Goal: Task Accomplishment & Management: Use online tool/utility

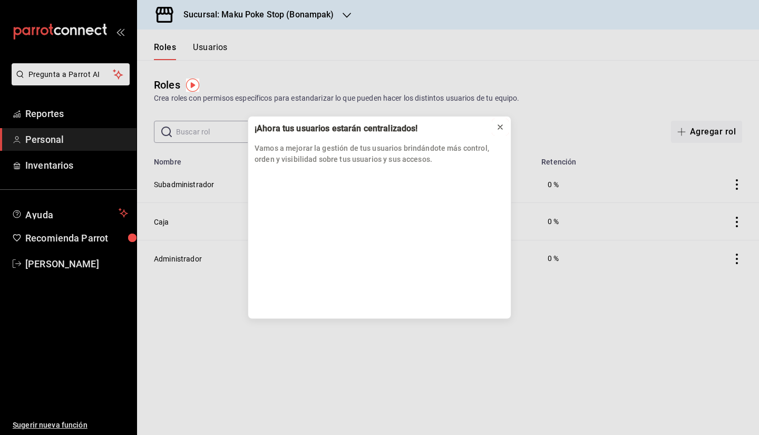
click at [501, 124] on icon at bounding box center [500, 127] width 8 height 8
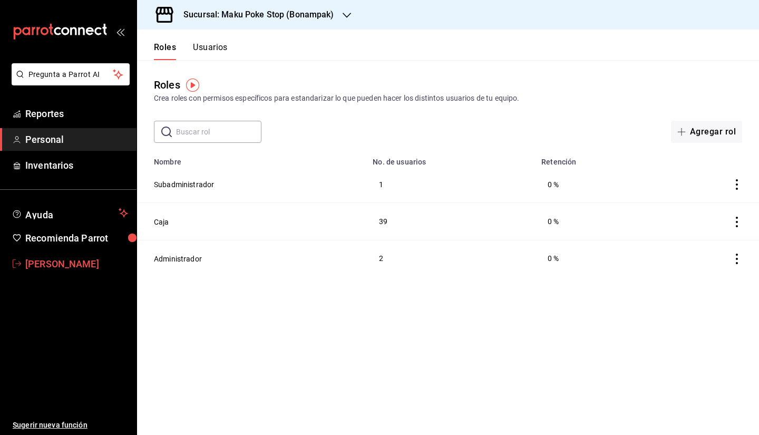
click at [20, 265] on icon "mailbox folders" at bounding box center [17, 263] width 8 height 8
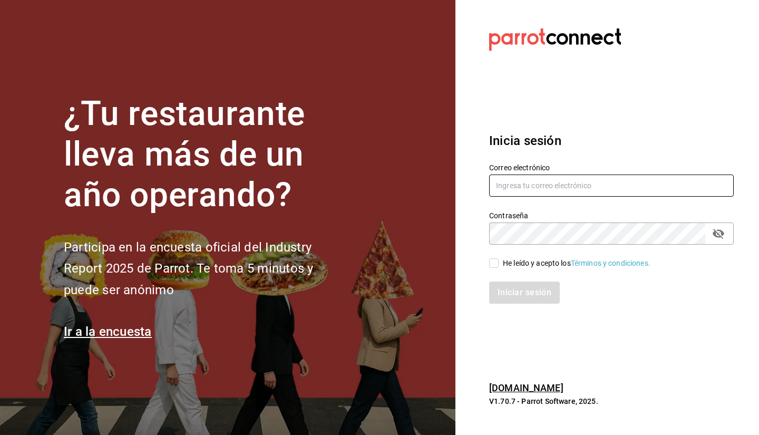
type input "[EMAIL_ADDRESS][DOMAIN_NAME]"
click at [511, 259] on div "He leído y acepto los Términos y condiciones." at bounding box center [577, 263] width 148 height 11
click at [499, 259] on input "He leído y acepto los Términos y condiciones." at bounding box center [493, 262] width 9 height 9
checkbox input "true"
click at [524, 291] on button "Iniciar sesión" at bounding box center [525, 293] width 72 height 22
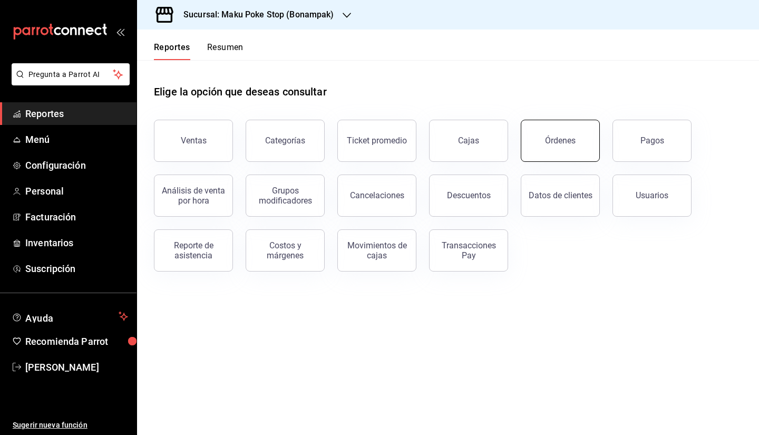
click at [570, 147] on button "Órdenes" at bounding box center [560, 141] width 79 height 42
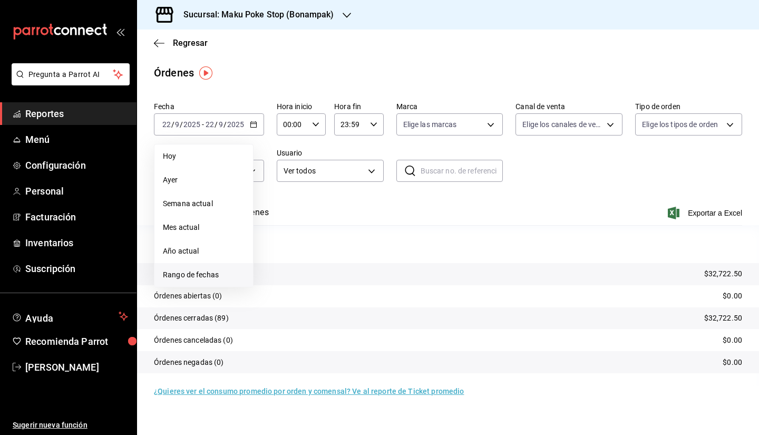
click at [211, 270] on span "Rango de fechas" at bounding box center [204, 274] width 82 height 11
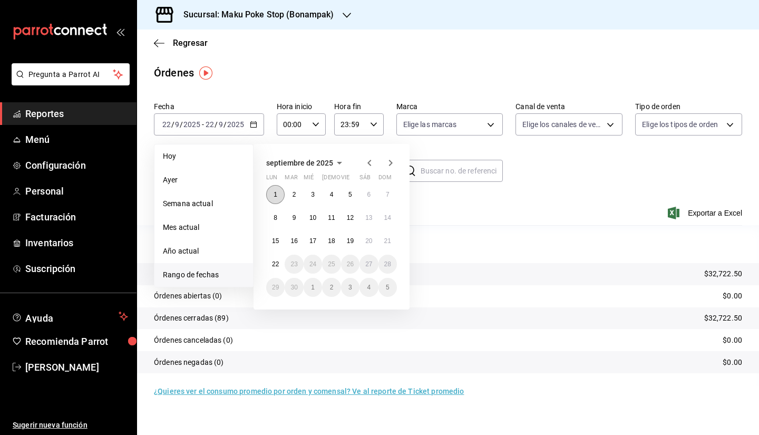
click at [278, 189] on button "1" at bounding box center [275, 194] width 18 height 19
click at [391, 237] on button "21" at bounding box center [388, 240] width 18 height 19
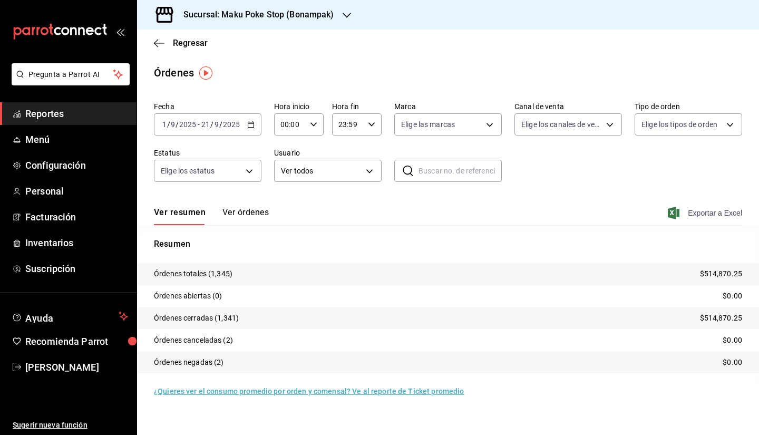
click at [705, 215] on span "Exportar a Excel" at bounding box center [706, 213] width 72 height 13
click at [718, 215] on span "Exportar a Excel" at bounding box center [706, 213] width 72 height 13
click at [221, 276] on p "Órdenes totales (1,345)" at bounding box center [193, 273] width 79 height 11
click at [252, 122] on \(Stroke\) "button" at bounding box center [251, 125] width 6 height 6
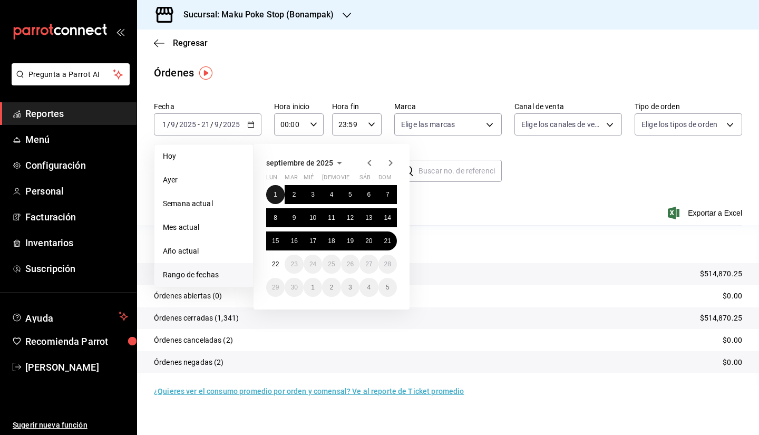
click at [278, 196] on button "1" at bounding box center [275, 194] width 18 height 19
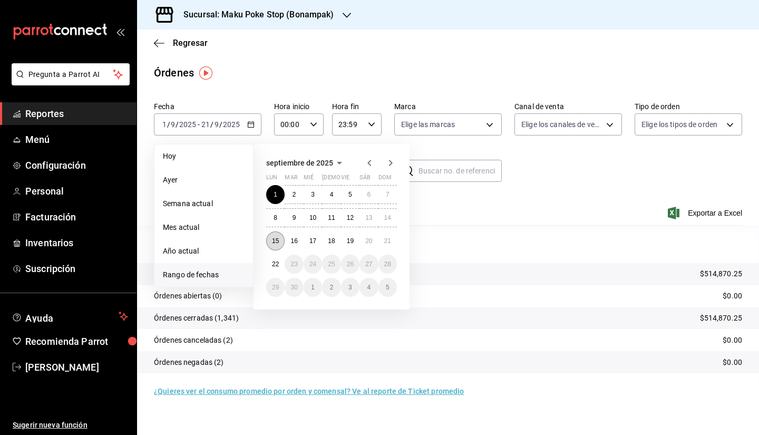
click at [275, 241] on abbr "15" at bounding box center [275, 240] width 7 height 7
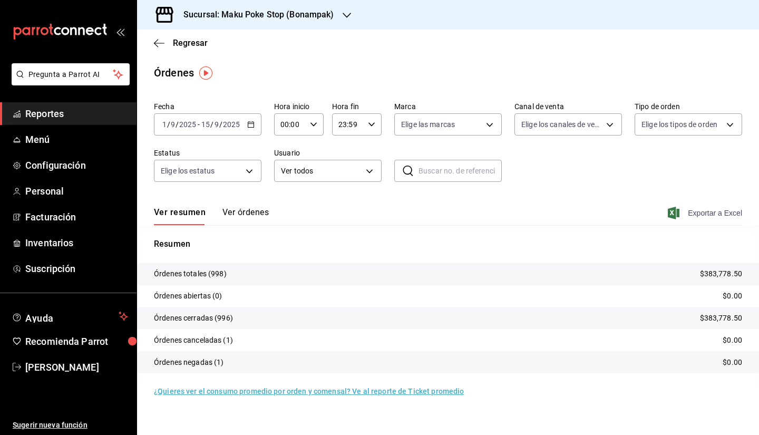
click at [702, 213] on span "Exportar a Excel" at bounding box center [706, 213] width 72 height 13
click at [251, 122] on icon "button" at bounding box center [250, 124] width 7 height 7
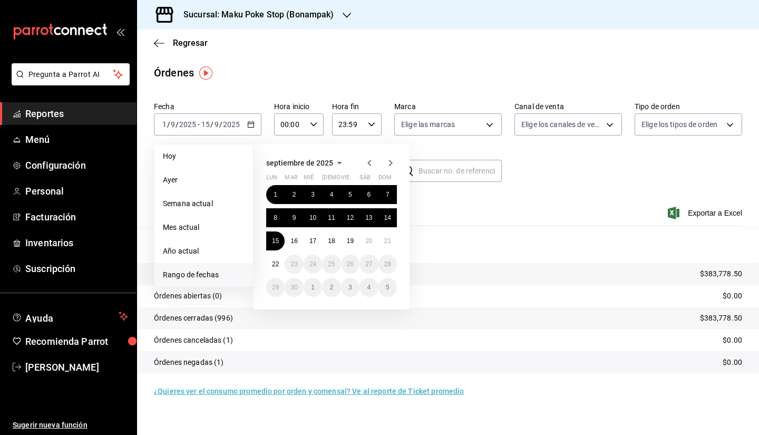
click at [365, 158] on icon "button" at bounding box center [369, 163] width 13 height 13
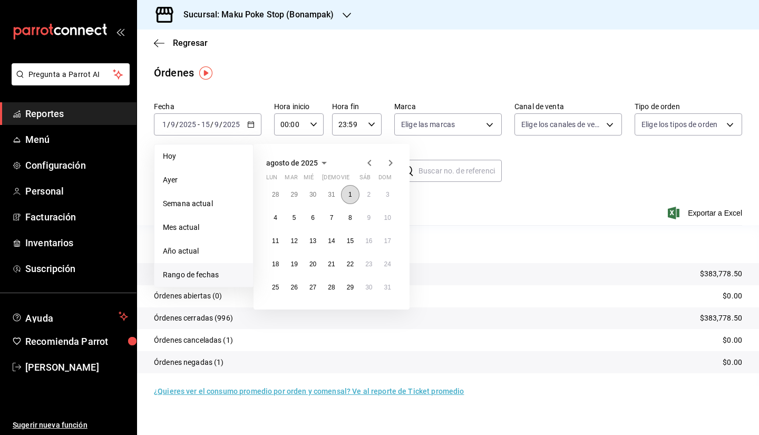
click at [345, 194] on button "1" at bounding box center [350, 194] width 18 height 19
click at [279, 290] on button "25" at bounding box center [275, 287] width 18 height 19
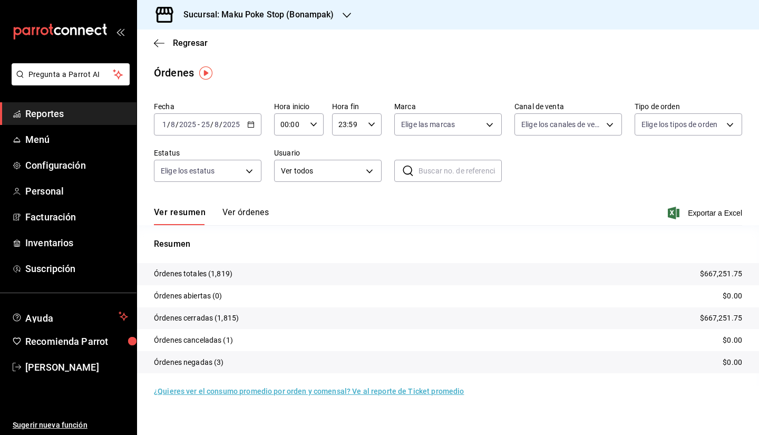
click at [253, 126] on icon "button" at bounding box center [250, 124] width 7 height 7
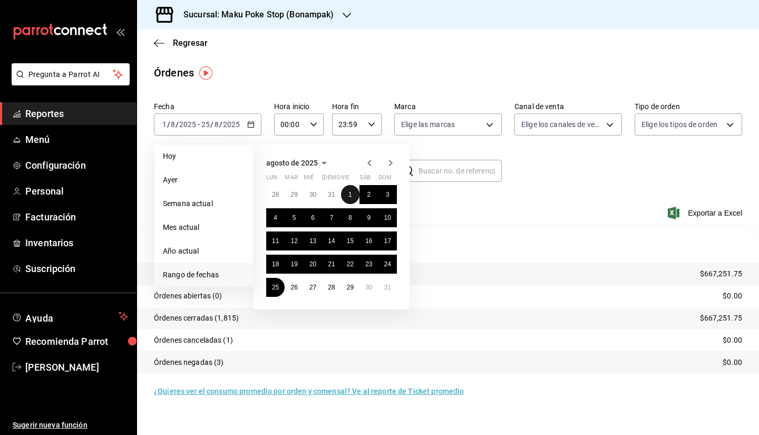
click at [345, 192] on button "1" at bounding box center [350, 194] width 18 height 19
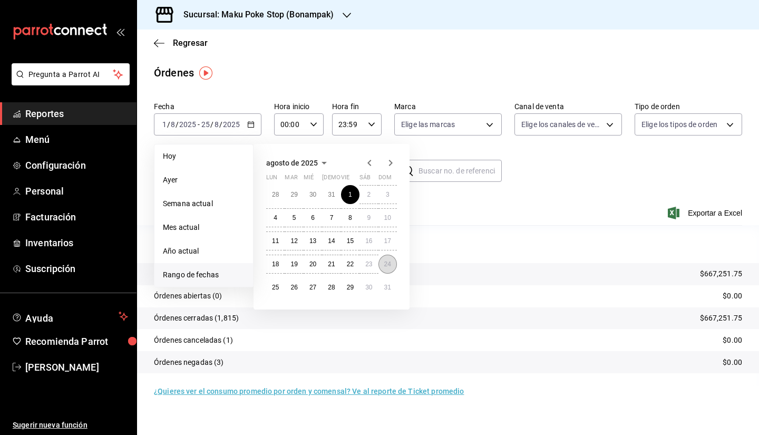
click at [385, 259] on button "24" at bounding box center [388, 264] width 18 height 19
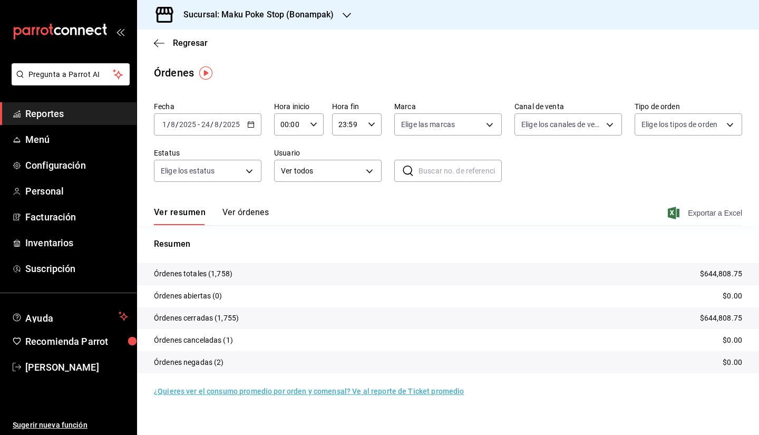
click at [701, 213] on span "Exportar a Excel" at bounding box center [706, 213] width 72 height 13
click at [693, 218] on span "Exportar a Excel" at bounding box center [706, 213] width 72 height 13
click at [247, 128] on icon "button" at bounding box center [250, 124] width 7 height 7
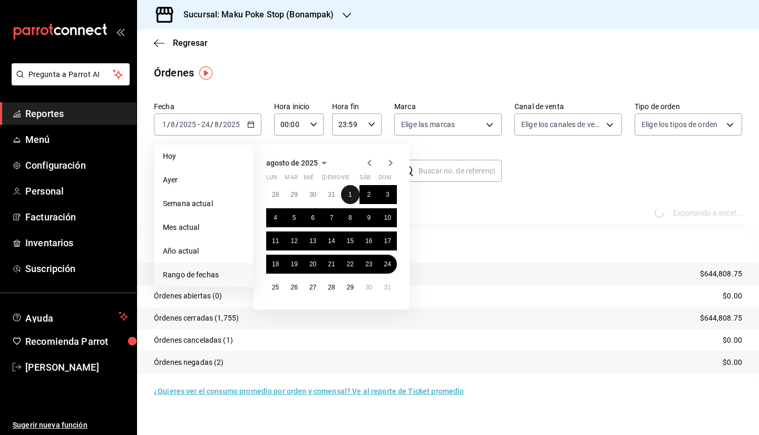
click at [347, 188] on button "1" at bounding box center [350, 194] width 18 height 19
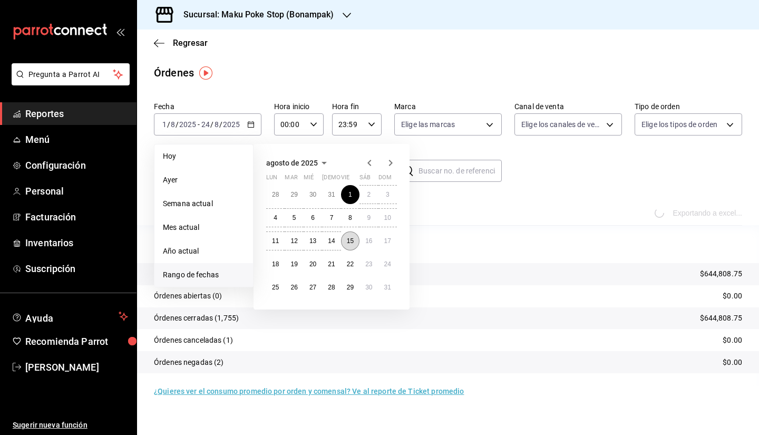
click at [344, 241] on button "15" at bounding box center [350, 240] width 18 height 19
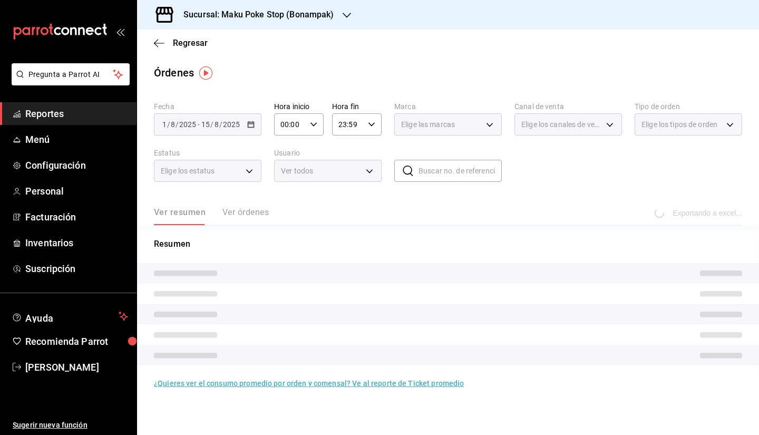
click at [634, 156] on div "Fecha 2025-08-01 1 / 8 / 2025 - 2025-08-15 15 / 8 / 2025 Hora inicio 00:00 Hora…" at bounding box center [448, 146] width 588 height 97
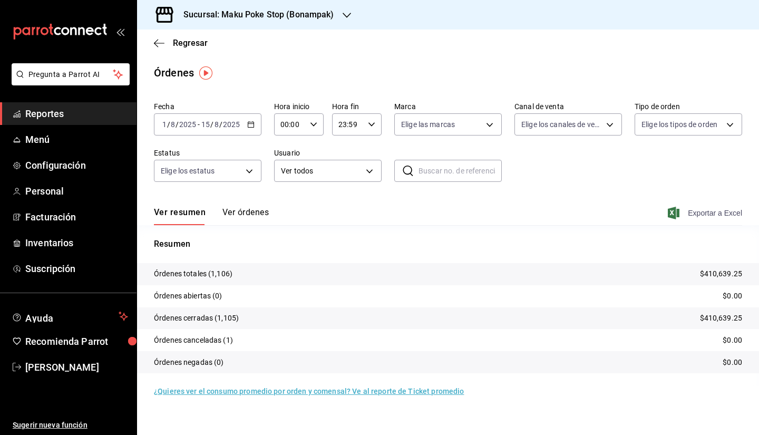
click at [701, 213] on span "Exportar a Excel" at bounding box center [706, 213] width 72 height 13
click at [237, 124] on input "2025" at bounding box center [232, 124] width 18 height 8
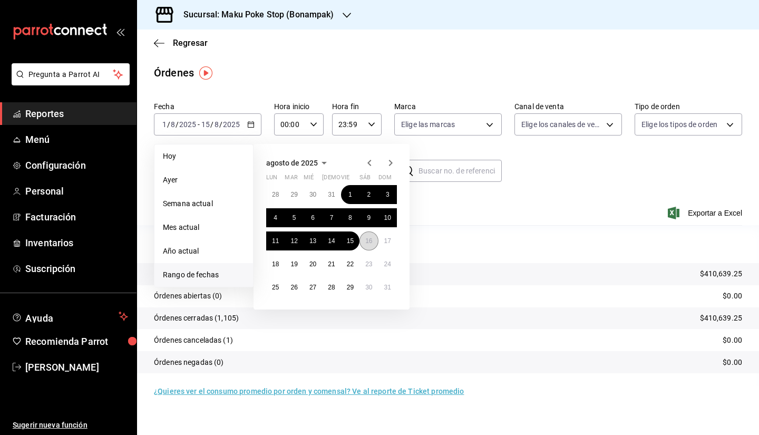
click at [362, 241] on button "16" at bounding box center [369, 240] width 18 height 19
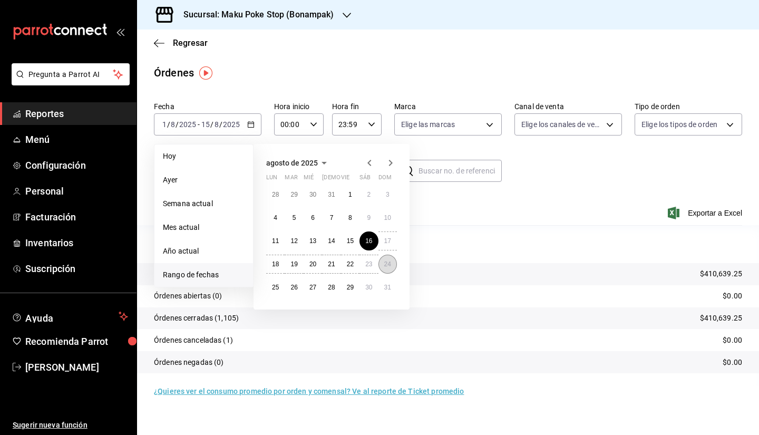
click at [388, 265] on abbr "24" at bounding box center [387, 263] width 7 height 7
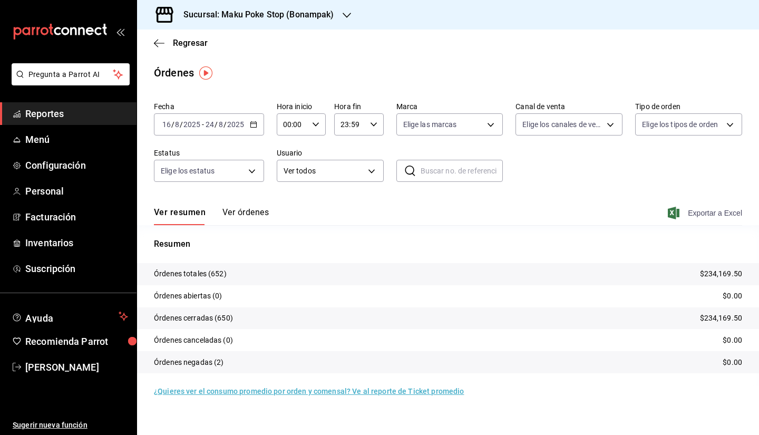
click at [706, 215] on span "Exportar a Excel" at bounding box center [706, 213] width 72 height 13
click at [250, 125] on \(Stroke\) "button" at bounding box center [253, 125] width 6 height 6
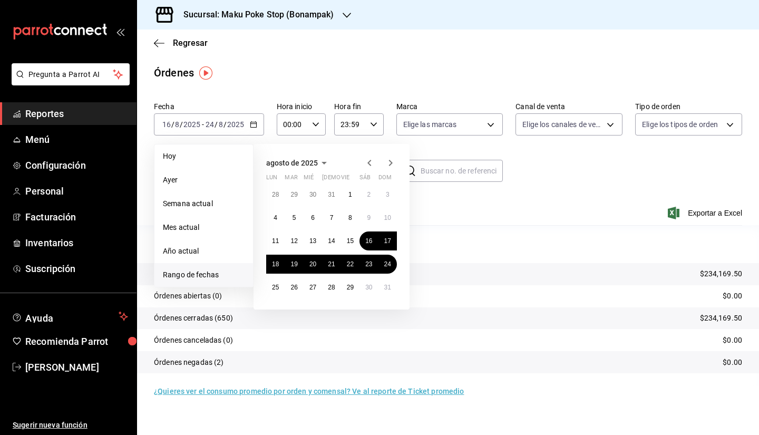
click at [366, 164] on icon "button" at bounding box center [369, 163] width 13 height 13
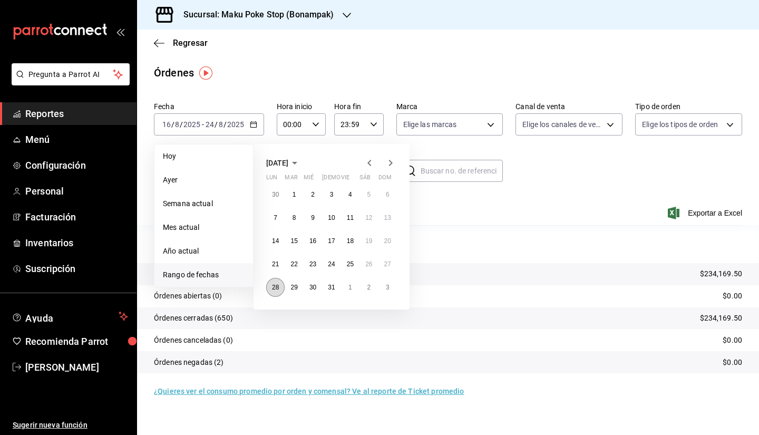
click at [273, 289] on abbr "28" at bounding box center [275, 287] width 7 height 7
click at [333, 290] on abbr "31" at bounding box center [331, 287] width 7 height 7
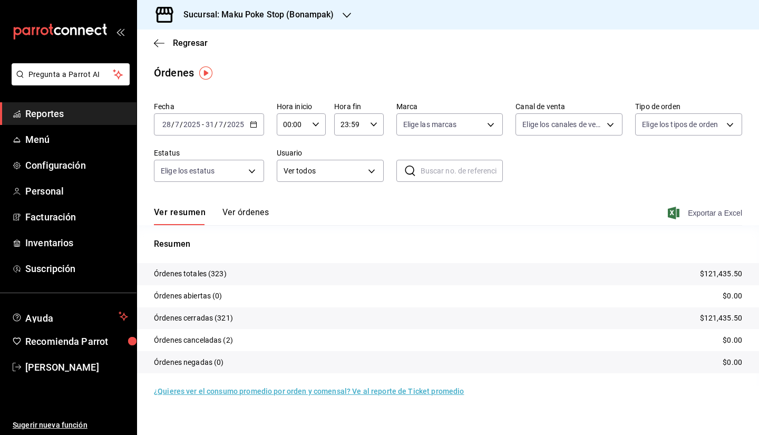
click at [725, 214] on span "Exportar a Excel" at bounding box center [706, 213] width 72 height 13
click at [255, 125] on icon "button" at bounding box center [253, 124] width 7 height 7
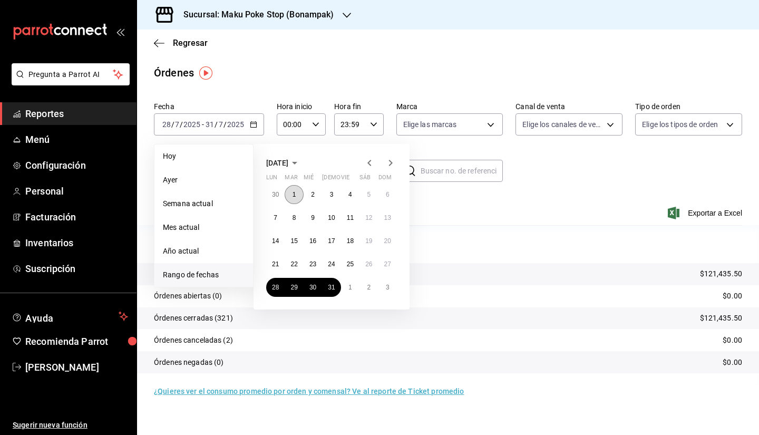
click at [294, 190] on button "1" at bounding box center [294, 194] width 18 height 19
click at [329, 195] on button "3" at bounding box center [331, 194] width 18 height 19
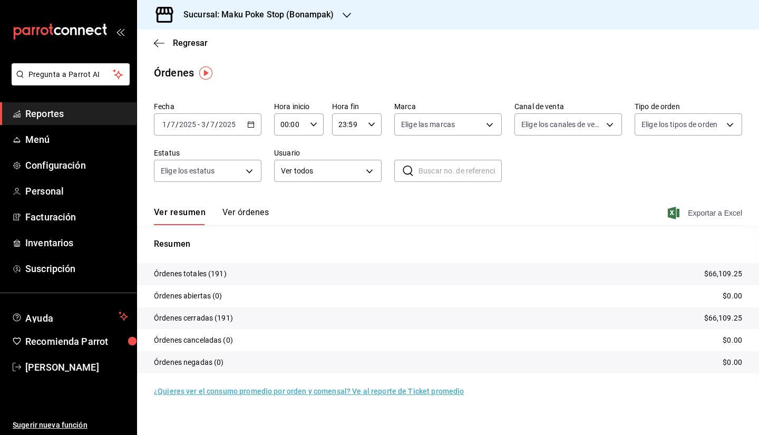
click at [732, 215] on span "Exportar a Excel" at bounding box center [706, 213] width 72 height 13
